Goal: Task Accomplishment & Management: Use online tool/utility

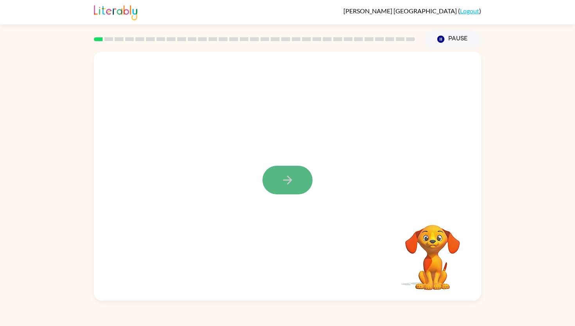
click at [290, 182] on icon "button" at bounding box center [287, 179] width 9 height 9
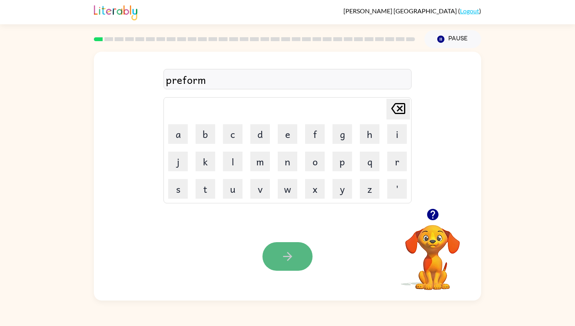
click at [295, 252] on button "button" at bounding box center [288, 256] width 50 height 29
click at [296, 257] on button "button" at bounding box center [288, 256] width 50 height 29
click at [295, 257] on button "button" at bounding box center [288, 256] width 50 height 29
click at [299, 259] on button "button" at bounding box center [288, 256] width 50 height 29
click at [296, 259] on button "button" at bounding box center [288, 256] width 50 height 29
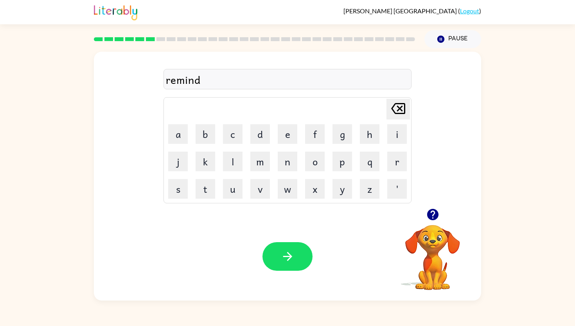
click at [297, 260] on button "button" at bounding box center [288, 256] width 50 height 29
click at [299, 260] on button "button" at bounding box center [288, 256] width 50 height 29
click at [297, 260] on button "button" at bounding box center [288, 256] width 50 height 29
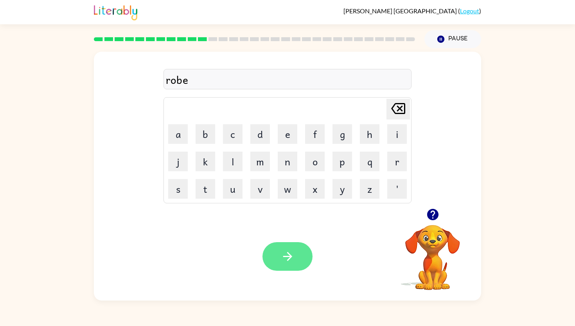
click at [292, 260] on icon "button" at bounding box center [288, 256] width 14 height 14
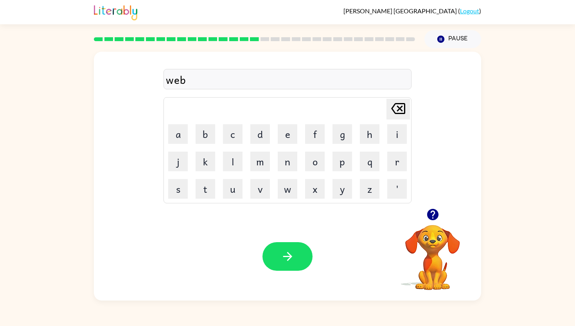
click at [292, 260] on div at bounding box center [288, 256] width 50 height 29
click at [292, 260] on icon "button" at bounding box center [288, 256] width 14 height 14
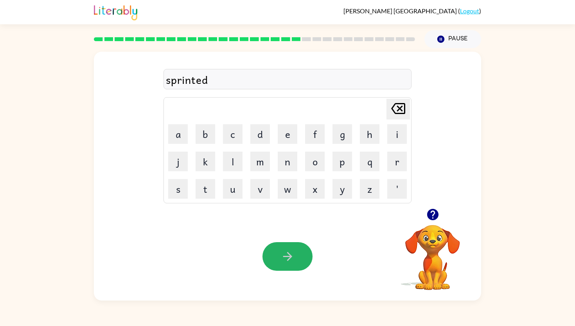
click at [292, 260] on icon "button" at bounding box center [288, 256] width 14 height 14
click at [289, 252] on icon "button" at bounding box center [288, 256] width 14 height 14
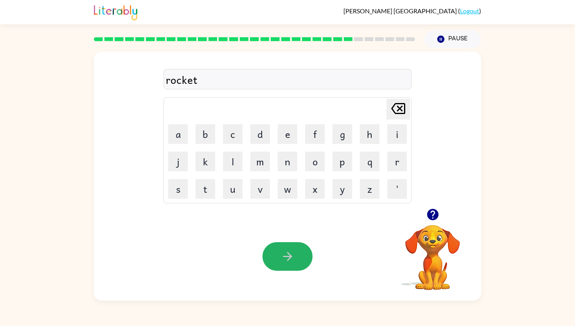
click at [289, 252] on icon "button" at bounding box center [288, 256] width 14 height 14
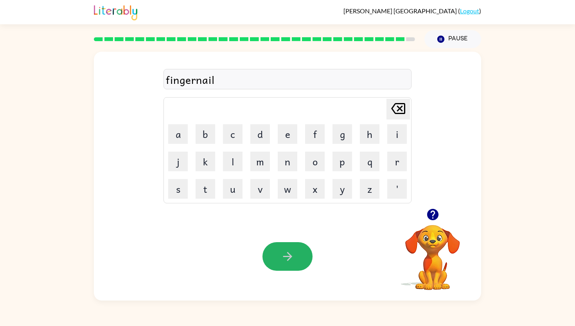
click at [289, 252] on icon "button" at bounding box center [288, 256] width 14 height 14
